Goal: Task Accomplishment & Management: Use online tool/utility

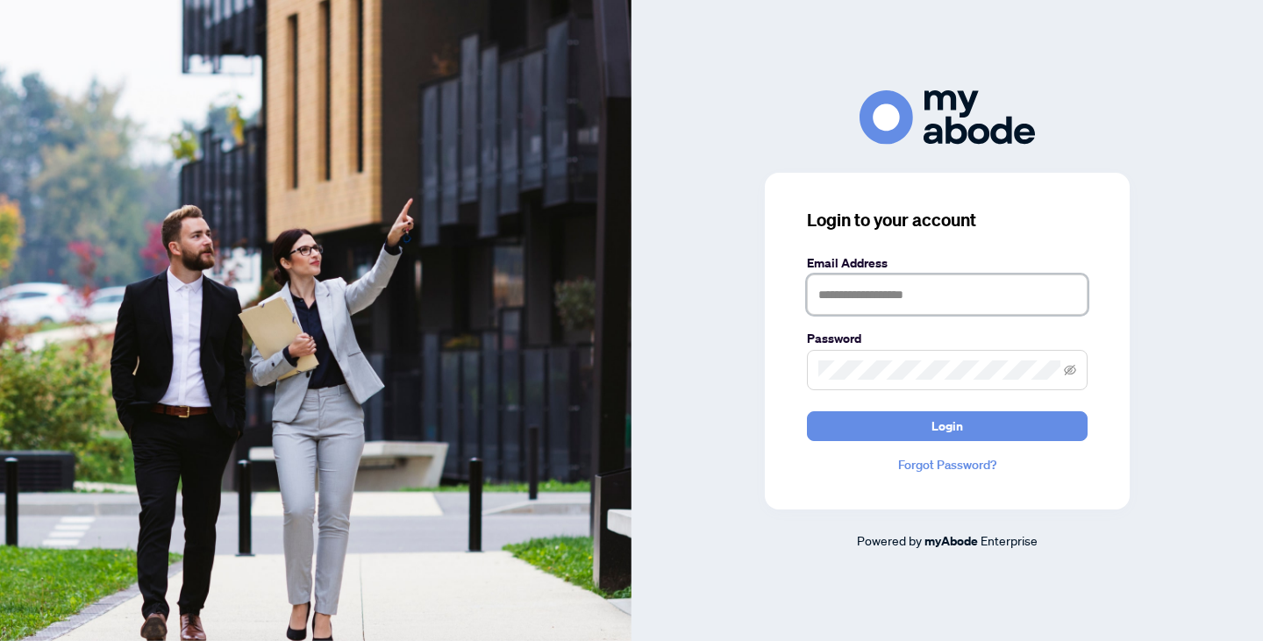
click at [840, 294] on input "text" at bounding box center [947, 294] width 281 height 40
type input "**********"
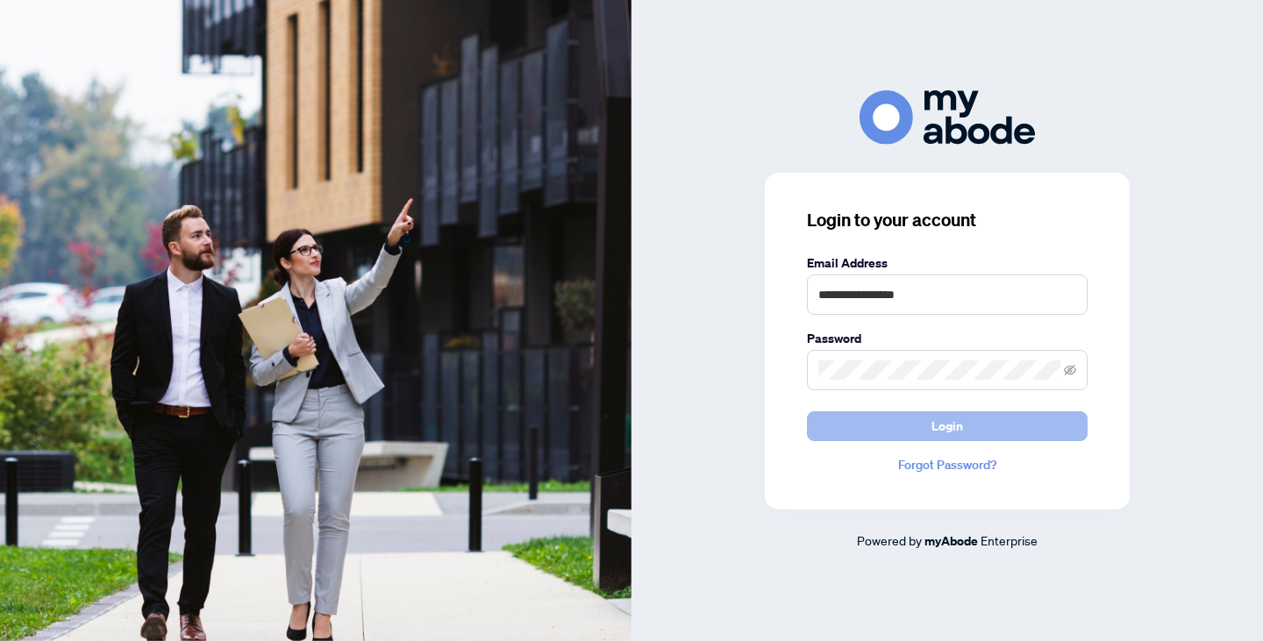
click at [890, 427] on button "Login" at bounding box center [947, 426] width 281 height 30
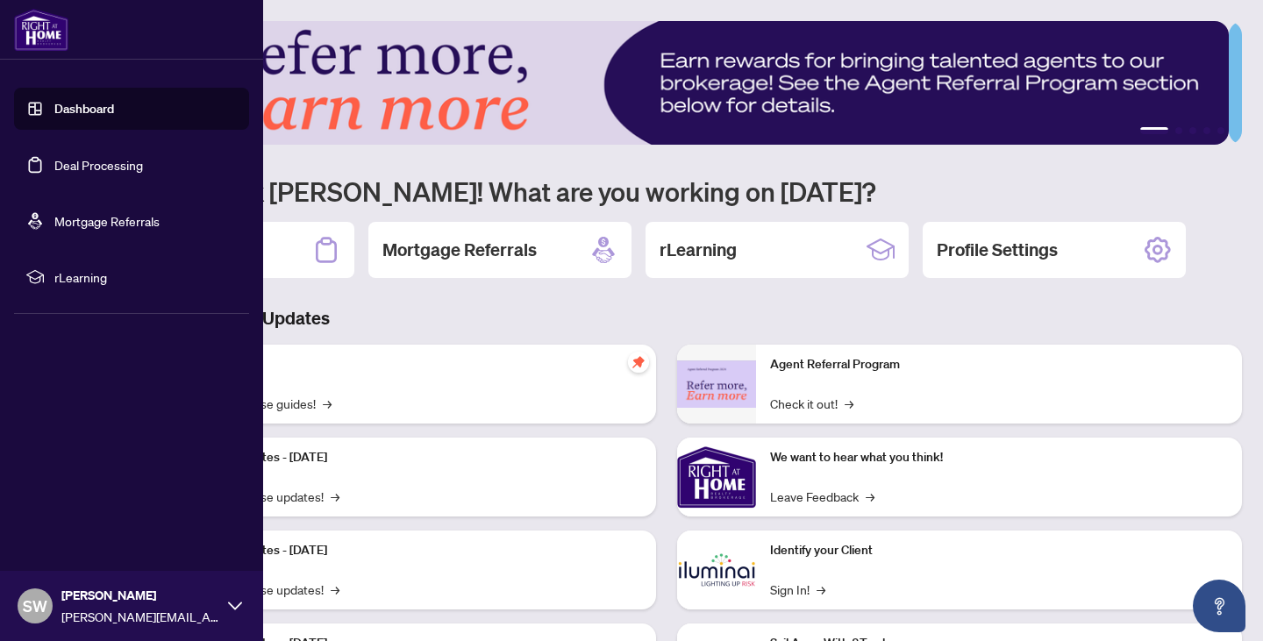
click at [67, 163] on link "Deal Processing" at bounding box center [98, 165] width 89 height 16
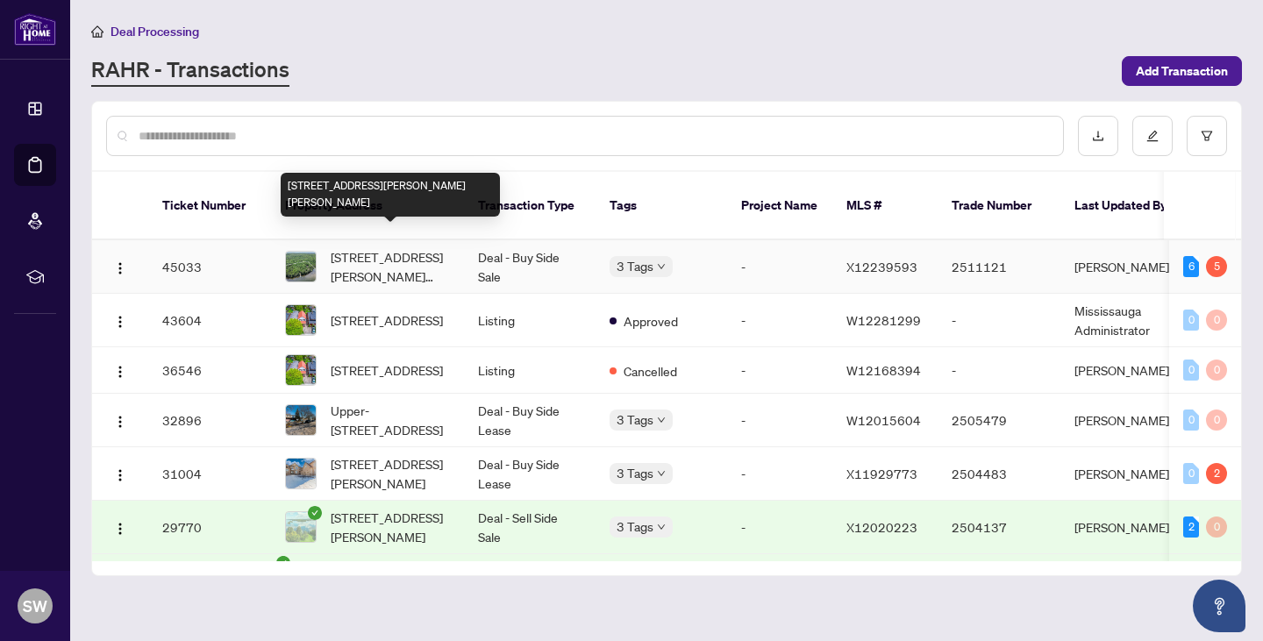
click at [407, 250] on span "[STREET_ADDRESS][PERSON_NAME][PERSON_NAME]" at bounding box center [390, 266] width 119 height 39
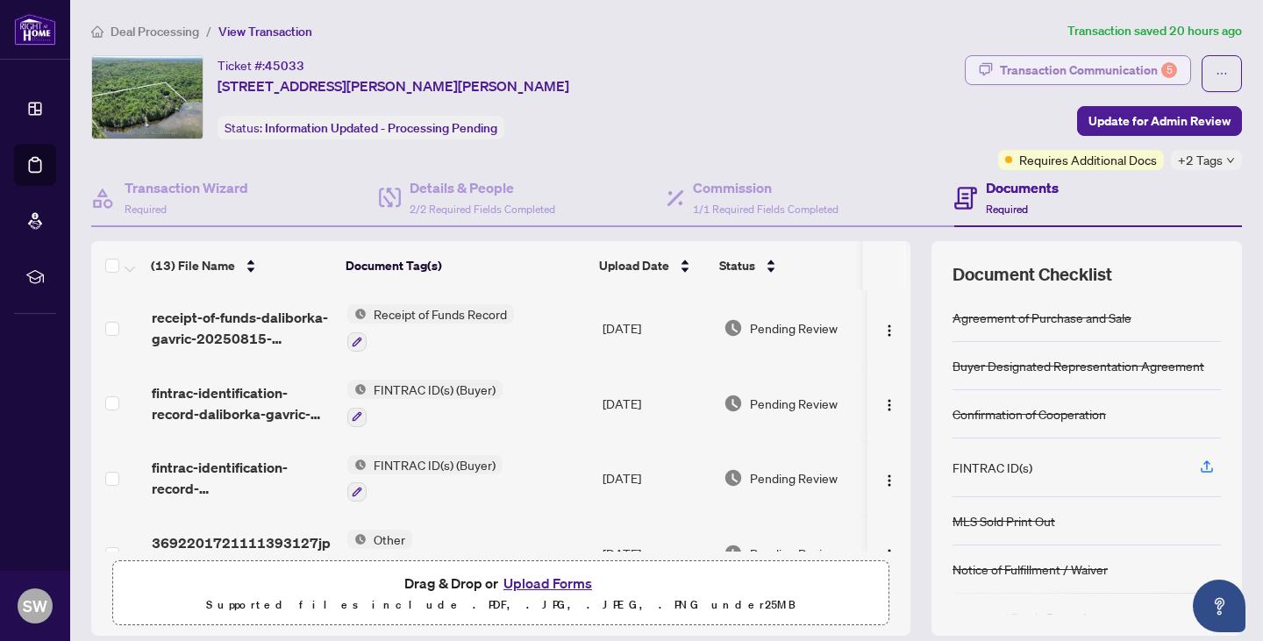
click at [1021, 75] on div "Transaction Communication 5" at bounding box center [1088, 70] width 177 height 28
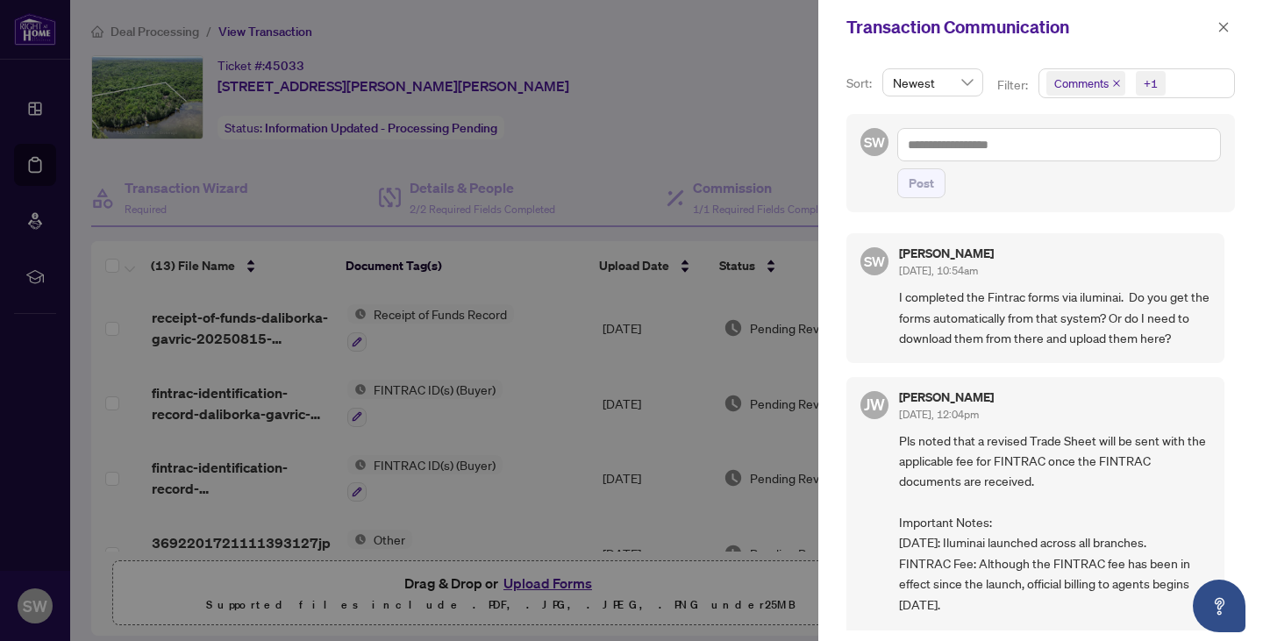
click at [698, 85] on div at bounding box center [631, 320] width 1263 height 641
click at [1217, 28] on icon "close" at bounding box center [1223, 27] width 12 height 12
